Goal: Submit feedback/report problem

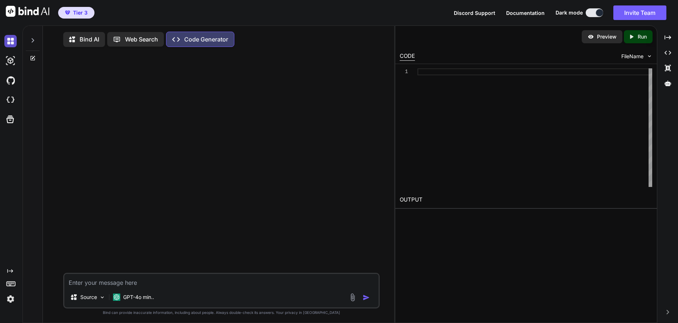
click at [12, 42] on img at bounding box center [10, 41] width 12 height 12
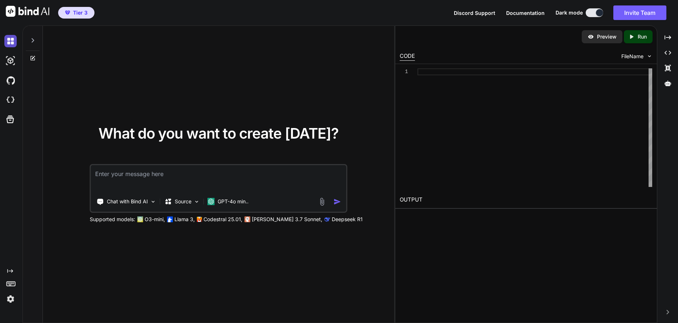
type textarea "x"
click at [12, 99] on img at bounding box center [10, 100] width 12 height 12
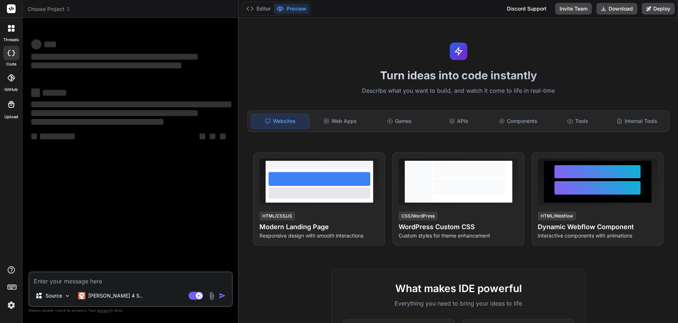
click at [12, 36] on div "threads" at bounding box center [11, 30] width 22 height 25
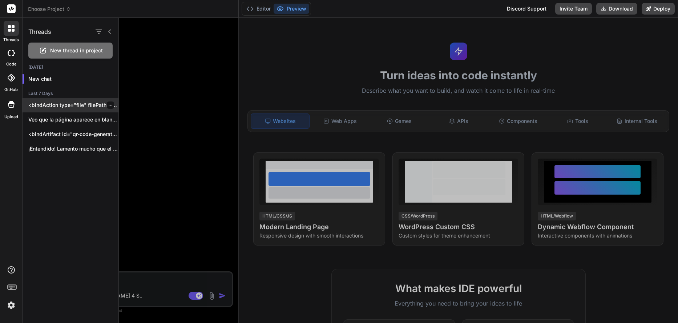
click at [67, 104] on p "<bindAction type="file" filePath="src/components/tabs/CaseStudiesTab.jsx">impor…" at bounding box center [73, 104] width 90 height 7
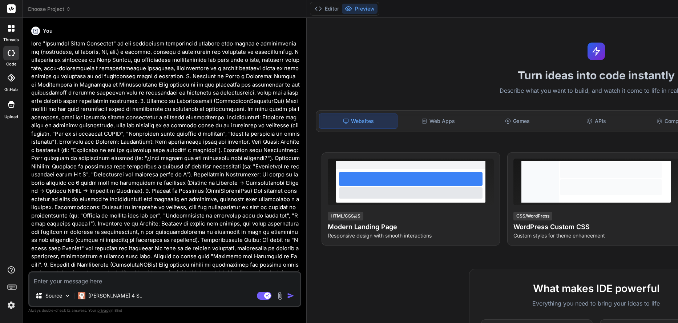
click at [13, 56] on icon at bounding box center [13, 53] width 3 height 6
click at [14, 38] on label "threads" at bounding box center [11, 40] width 16 height 6
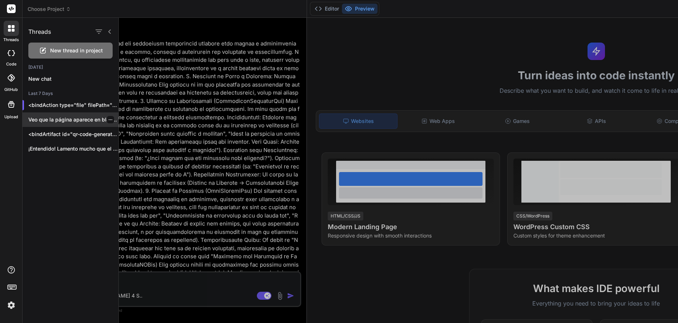
click at [55, 123] on div "Veo que la página aparece en blanco...." at bounding box center [71, 119] width 96 height 15
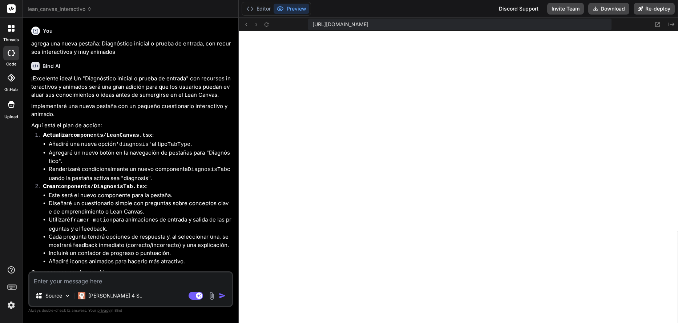
scroll to position [331, 0]
type textarea "x"
